Goal: Transaction & Acquisition: Obtain resource

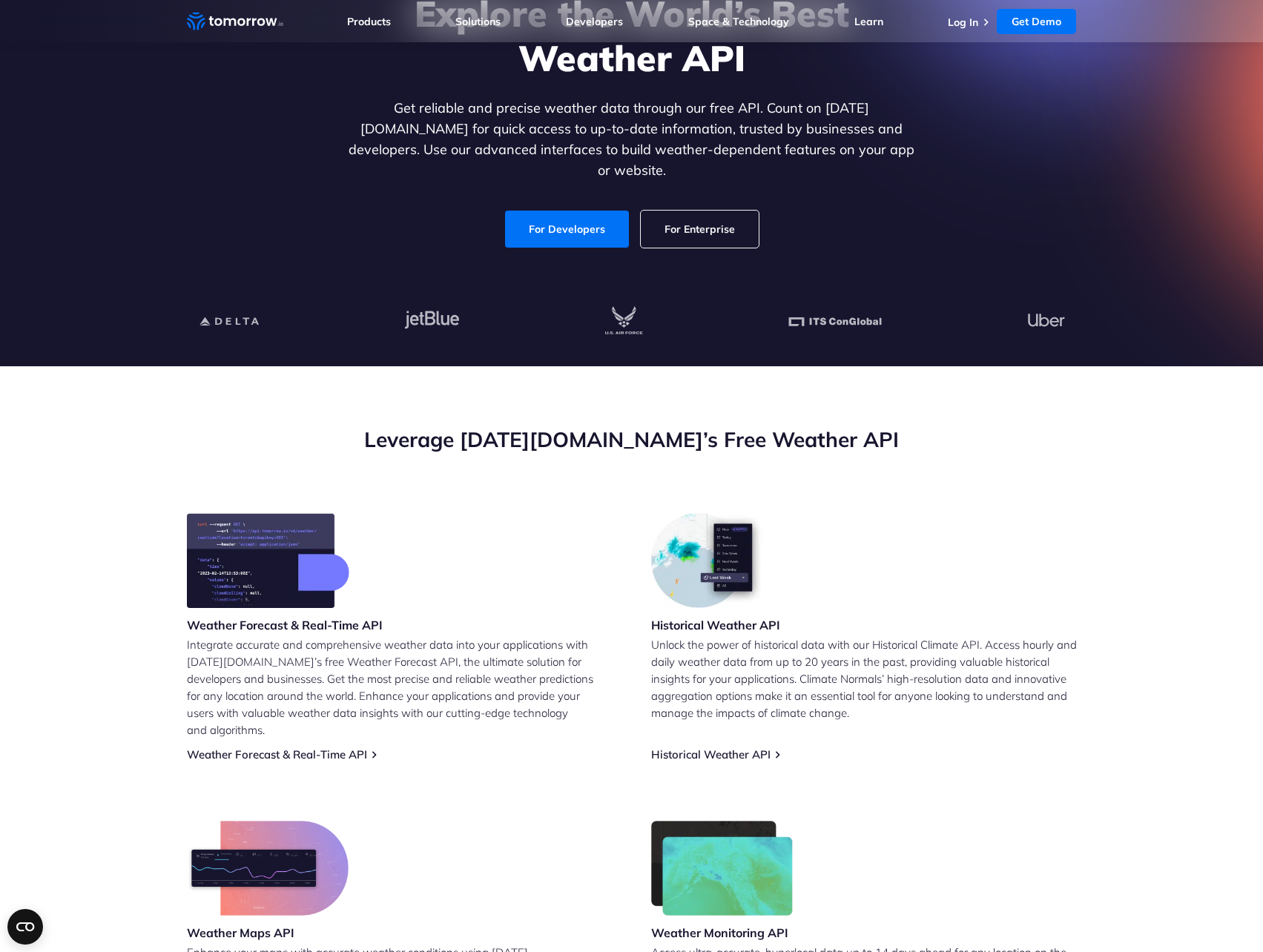
scroll to position [267, 0]
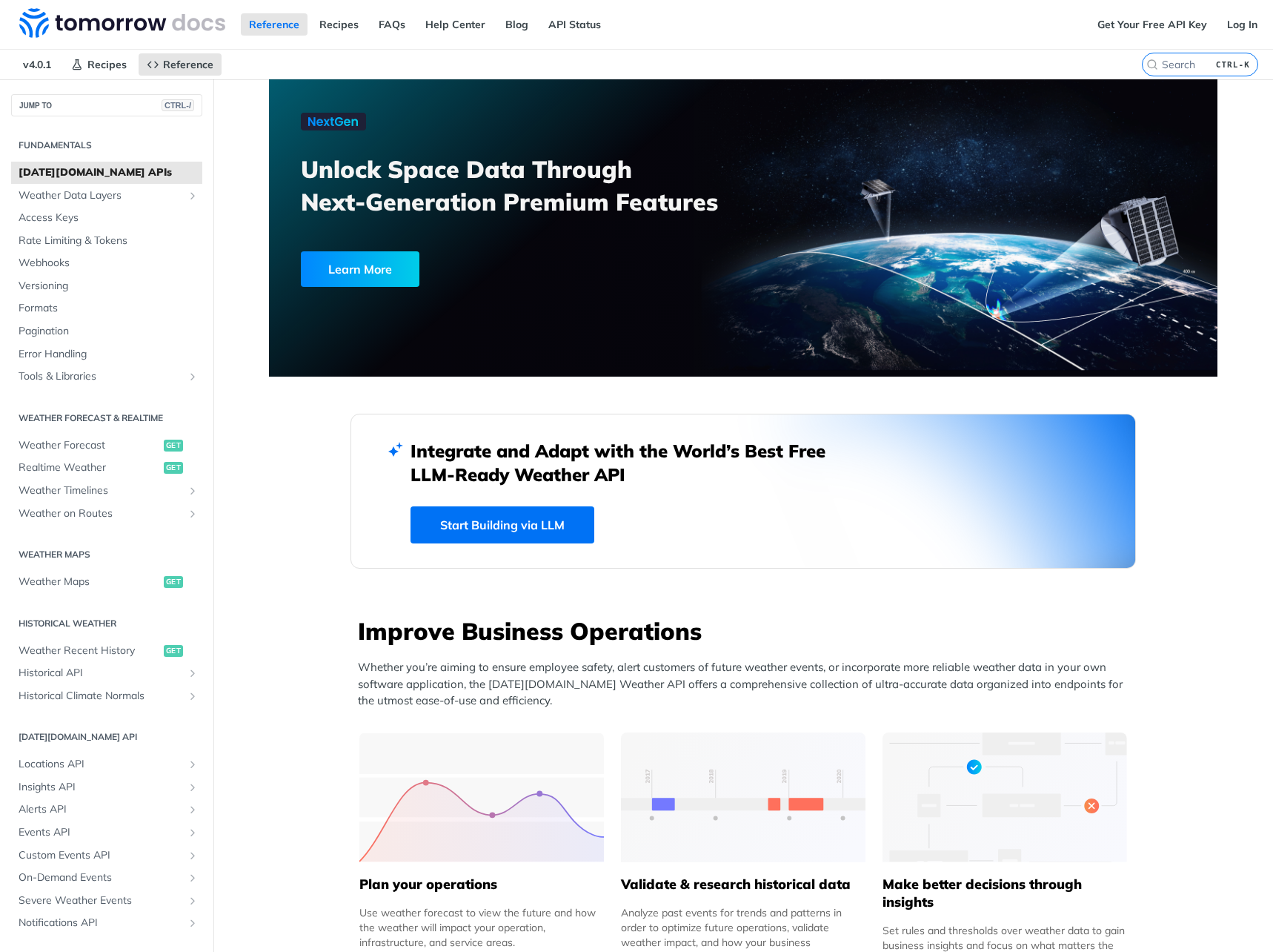
click at [1174, 12] on div "Get Your Free API Key Log In" at bounding box center [1181, 25] width 184 height 49
click at [1172, 21] on link "Get Your Free API Key" at bounding box center [1153, 25] width 126 height 23
